Goal: Task Accomplishment & Management: Manage account settings

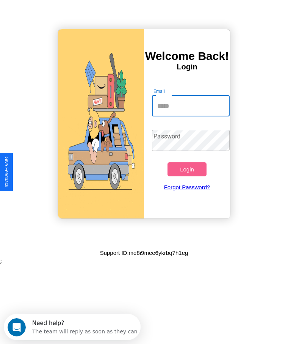
click at [191, 106] on input "Email" at bounding box center [190, 105] width 77 height 21
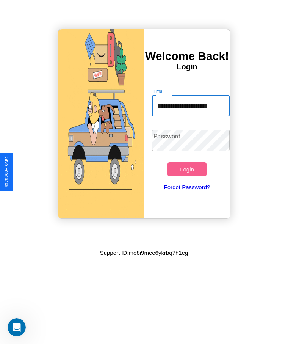
scroll to position [0, 5]
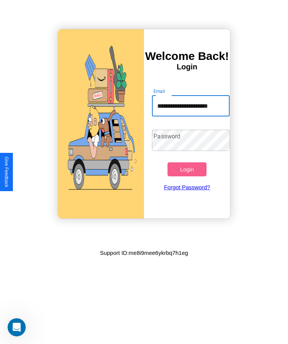
type input "**********"
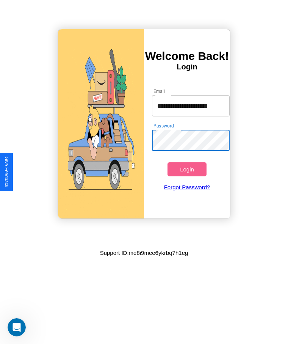
scroll to position [0, 0]
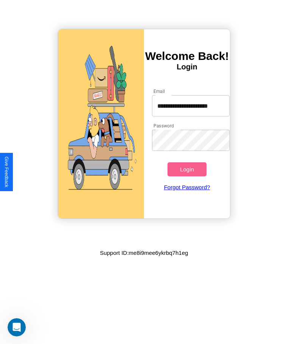
click at [187, 169] on button "Login" at bounding box center [186, 169] width 39 height 14
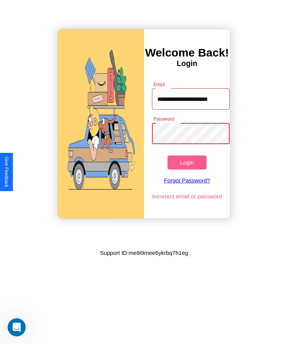
click at [187, 162] on button "Login" at bounding box center [186, 162] width 39 height 14
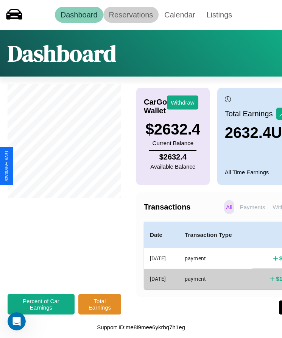
click at [131, 15] on link "Reservations" at bounding box center [131, 15] width 56 height 16
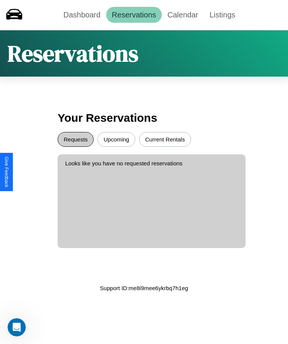
click at [75, 139] on button "Requests" at bounding box center [76, 139] width 36 height 15
click at [116, 139] on button "Upcoming" at bounding box center [116, 139] width 38 height 15
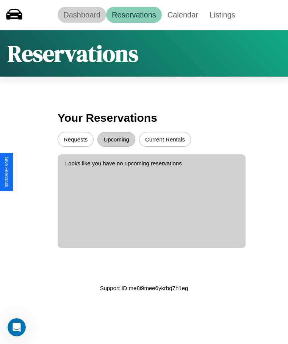
click at [82, 15] on link "Dashboard" at bounding box center [82, 15] width 48 height 16
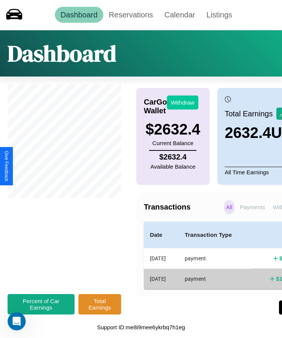
click at [183, 102] on button "Withdraw" at bounding box center [182, 102] width 31 height 14
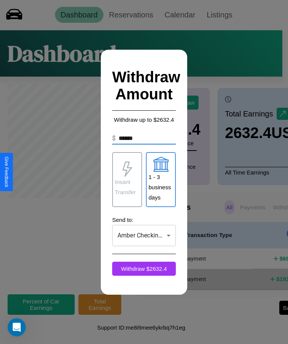
click at [127, 179] on p "Insant Transfer" at bounding box center [127, 187] width 25 height 20
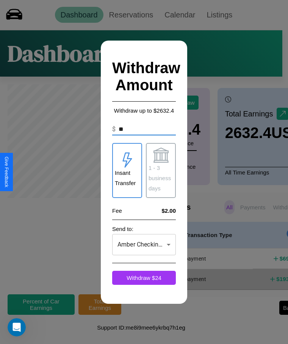
type input "*"
type input "****"
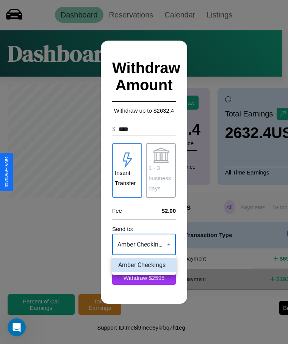
click at [144, 244] on div at bounding box center [144, 172] width 288 height 344
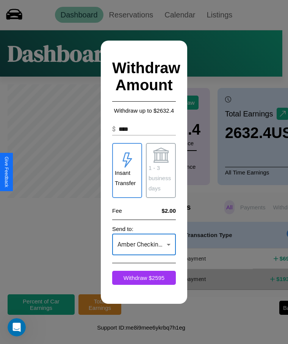
click div at bounding box center [144, 172] width 288 height 344
